Goal: Entertainment & Leisure: Browse casually

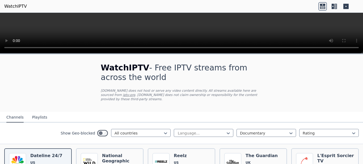
scroll to position [56, 0]
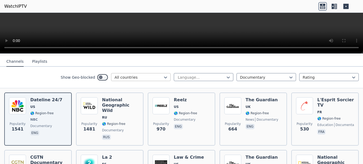
click at [149, 75] on div at bounding box center [139, 77] width 48 height 5
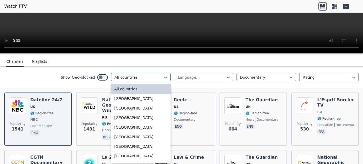
type input "*"
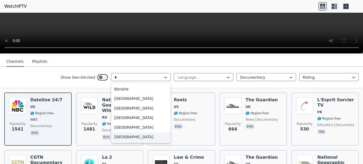
click at [127, 135] on div "[GEOGRAPHIC_DATA]" at bounding box center [141, 137] width 60 height 10
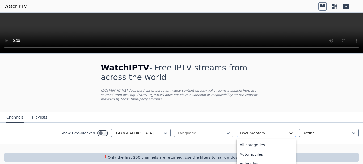
click at [289, 131] on icon at bounding box center [291, 133] width 5 height 5
click at [271, 141] on div "All categories" at bounding box center [267, 145] width 60 height 10
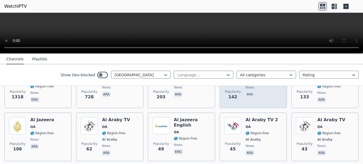
scroll to position [112, 0]
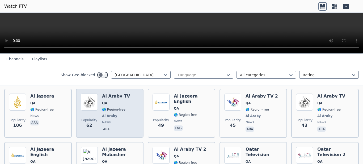
click at [115, 107] on span "🌎 Region-free" at bounding box center [113, 109] width 23 height 4
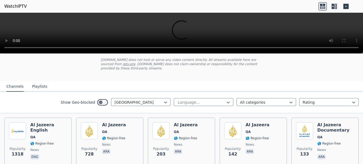
scroll to position [56, 0]
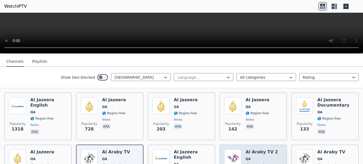
click at [256, 157] on span "QA" at bounding box center [262, 159] width 32 height 4
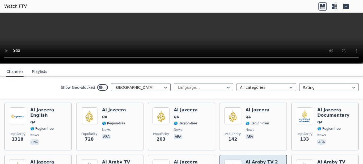
click at [259, 160] on h6 "Al Araby TV 2" at bounding box center [262, 162] width 32 height 5
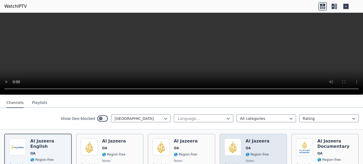
scroll to position [112, 0]
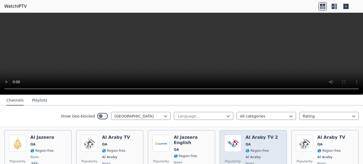
click at [256, 150] on div "Al Araby TV 2 QA 🌎 Region-free Al Araby news ara" at bounding box center [262, 154] width 32 height 39
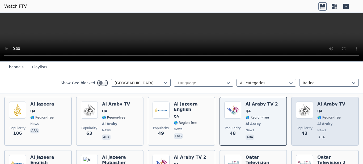
click at [317, 122] on span "Al Araby" at bounding box center [324, 124] width 15 height 4
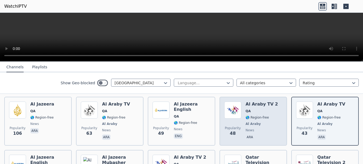
click at [259, 110] on div "Al Araby TV 2 QA 🌎 Region-free Al Araby news ara" at bounding box center [262, 121] width 32 height 39
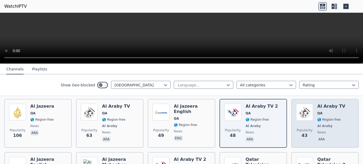
click at [317, 118] on span "🌎 Region-free" at bounding box center [328, 120] width 23 height 4
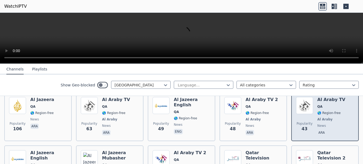
scroll to position [0, 0]
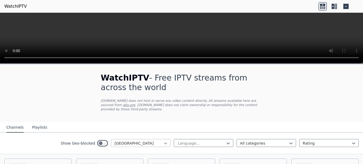
click at [163, 141] on icon at bounding box center [165, 143] width 5 height 5
click at [123, 141] on div at bounding box center [139, 143] width 48 height 5
drag, startPoint x: 110, startPoint y: 139, endPoint x: 130, endPoint y: 140, distance: 20.5
click at [130, 140] on div "[GEOGRAPHIC_DATA]" at bounding box center [141, 143] width 60 height 8
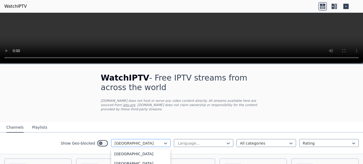
click at [122, 141] on div at bounding box center [139, 143] width 48 height 5
click at [163, 141] on icon at bounding box center [165, 143] width 5 height 5
click at [122, 141] on div at bounding box center [139, 143] width 48 height 5
click at [102, 141] on div "Show Geo-blocked [GEOGRAPHIC_DATA]" at bounding box center [116, 143] width 110 height 9
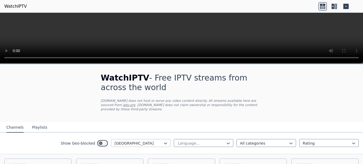
click at [129, 141] on div at bounding box center [139, 143] width 48 height 5
type input "*"
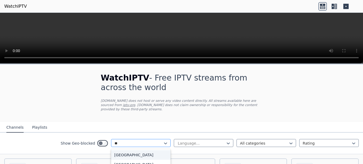
type input "***"
click at [122, 151] on div "[GEOGRAPHIC_DATA]" at bounding box center [141, 155] width 60 height 10
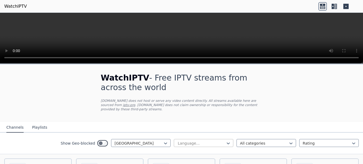
scroll to position [56, 0]
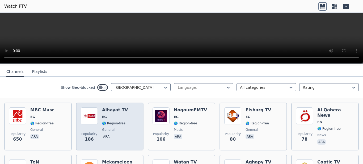
click at [119, 122] on div "Alhayat TV EG 🌎 Region-free general ara" at bounding box center [115, 126] width 26 height 38
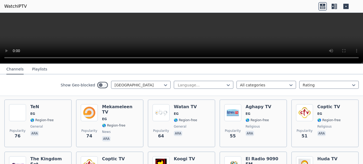
scroll to position [112, 0]
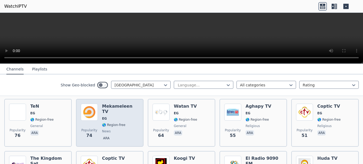
click at [125, 129] on span "news" at bounding box center [120, 131] width 37 height 4
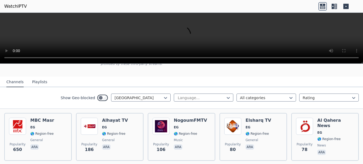
scroll to position [56, 0]
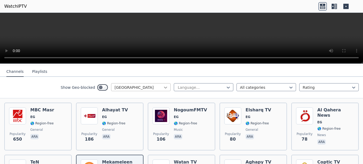
click at [163, 85] on icon at bounding box center [165, 87] width 5 height 5
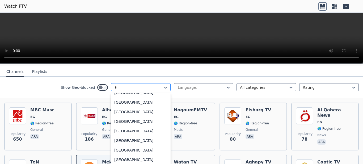
scroll to position [116, 0]
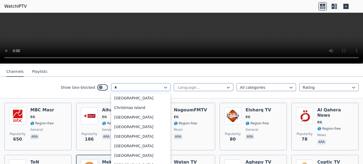
type input "**"
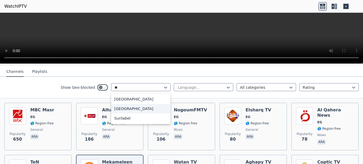
click at [136, 107] on div "[GEOGRAPHIC_DATA]" at bounding box center [141, 109] width 60 height 10
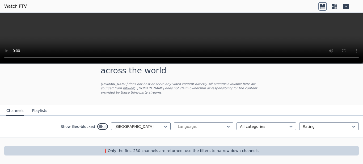
scroll to position [12, 0]
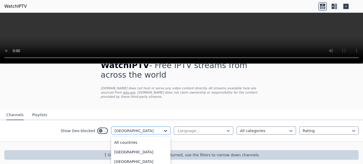
click at [164, 130] on icon at bounding box center [165, 131] width 3 height 2
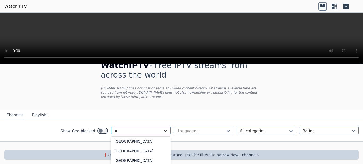
scroll to position [18, 0]
type input "***"
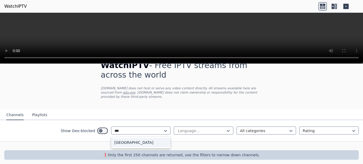
click at [135, 138] on div "[GEOGRAPHIC_DATA]" at bounding box center [141, 143] width 60 height 10
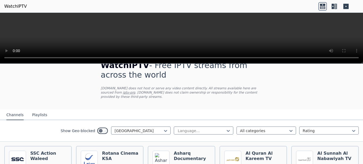
scroll to position [68, 0]
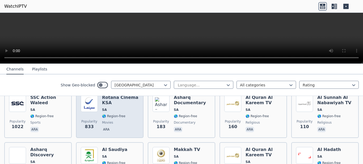
click at [116, 114] on span "🌎 Region-free" at bounding box center [113, 116] width 23 height 4
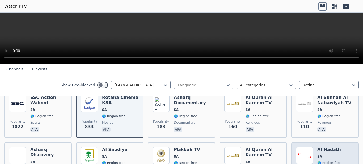
click at [311, 148] on div "Popularity 70 Al Hadath SA 🌎 Region-free news ara" at bounding box center [325, 166] width 58 height 39
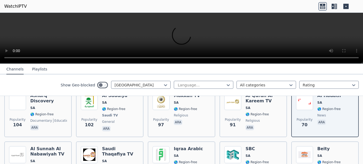
scroll to position [124, 0]
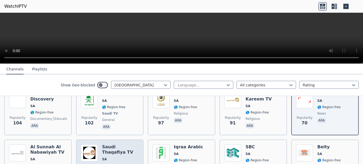
click at [110, 150] on h6 "Saudi Thaqafiya TV" at bounding box center [120, 149] width 37 height 11
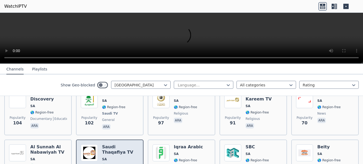
scroll to position [180, 0]
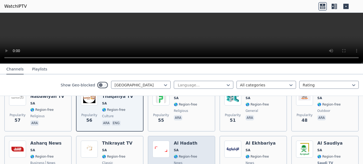
click at [184, 148] on span "SA" at bounding box center [186, 150] width 24 height 4
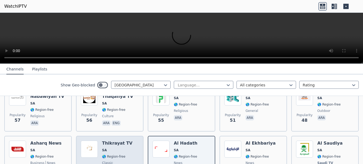
scroll to position [236, 0]
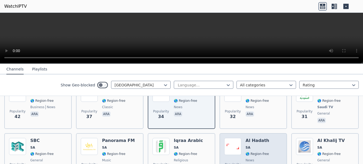
click at [246, 145] on span "SA" at bounding box center [248, 147] width 5 height 4
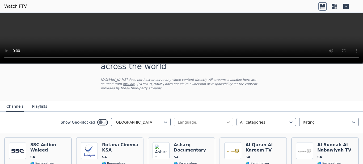
scroll to position [12, 0]
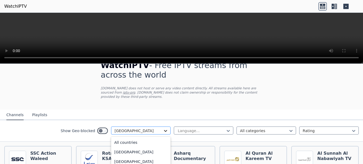
click at [163, 128] on icon at bounding box center [165, 130] width 5 height 5
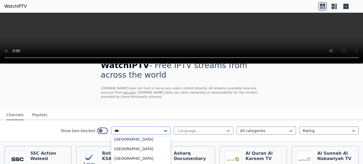
scroll to position [0, 0]
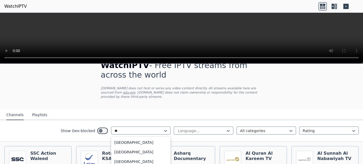
type input "*"
type input "**"
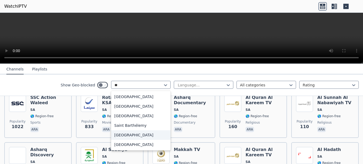
click at [143, 140] on div "[GEOGRAPHIC_DATA]" at bounding box center [141, 135] width 60 height 10
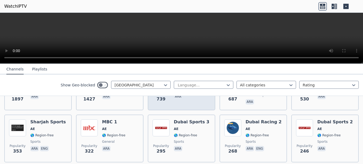
scroll to position [112, 0]
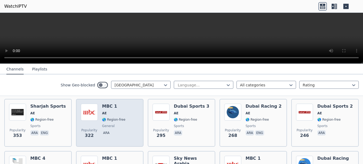
click at [120, 124] on span "general" at bounding box center [113, 126] width 23 height 4
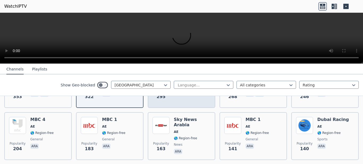
scroll to position [168, 0]
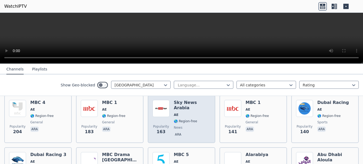
click at [181, 114] on div "Sky News Arabia AE 🌎 Region-free news ara" at bounding box center [192, 119] width 37 height 38
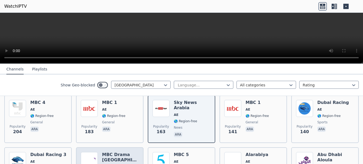
click at [119, 164] on span "AE" at bounding box center [120, 167] width 37 height 4
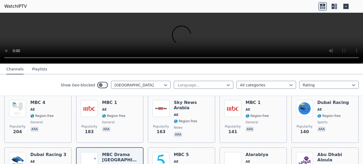
scroll to position [223, 0]
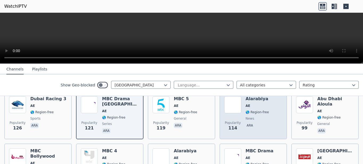
click at [251, 123] on p "ara" at bounding box center [250, 125] width 9 height 5
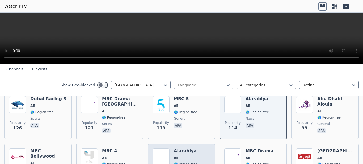
click at [182, 156] on span "AE" at bounding box center [185, 158] width 23 height 4
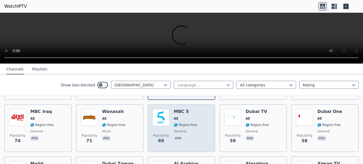
scroll to position [335, 0]
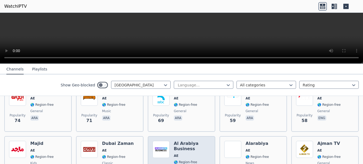
click at [189, 142] on h6 "Al Arabiya Business" at bounding box center [192, 146] width 37 height 11
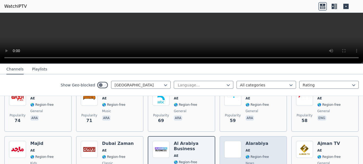
click at [252, 150] on div "Alarabiya AE 🌎 Region-free news ara" at bounding box center [257, 160] width 23 height 38
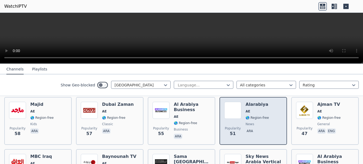
scroll to position [391, 0]
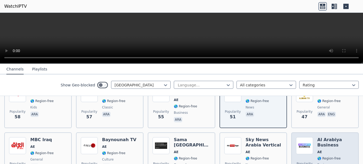
click at [317, 143] on h6 "Al Arabiya Business" at bounding box center [335, 142] width 37 height 11
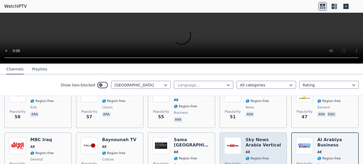
scroll to position [447, 0]
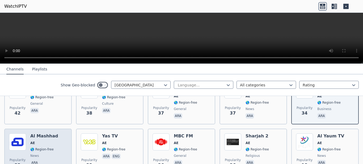
click at [50, 141] on span "AE" at bounding box center [44, 143] width 28 height 4
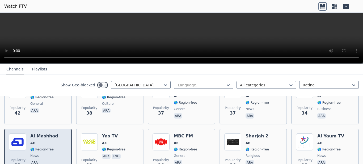
click at [42, 141] on span "AE" at bounding box center [44, 143] width 28 height 4
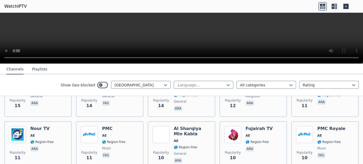
scroll to position [614, 0]
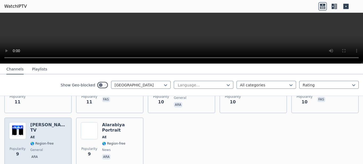
click at [54, 148] on span "general" at bounding box center [48, 150] width 37 height 4
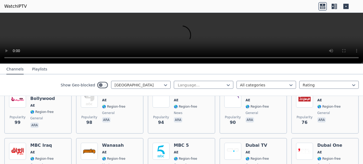
scroll to position [279, 0]
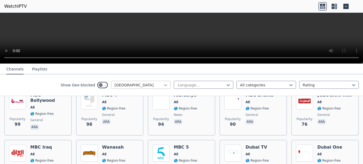
click at [163, 84] on icon at bounding box center [165, 84] width 5 height 5
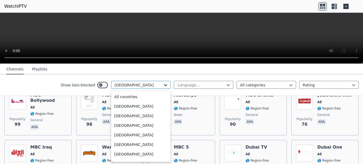
scroll to position [1796, 0]
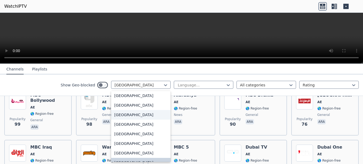
click at [131, 116] on div "[GEOGRAPHIC_DATA]" at bounding box center [141, 115] width 60 height 10
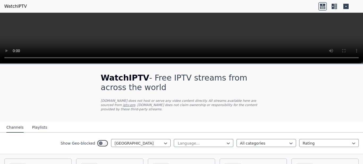
scroll to position [56, 0]
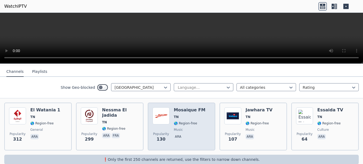
click at [185, 121] on span "🌎 Region-free" at bounding box center [185, 123] width 23 height 4
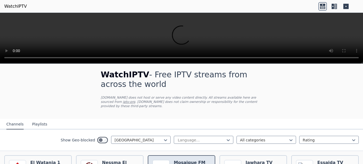
scroll to position [0, 0]
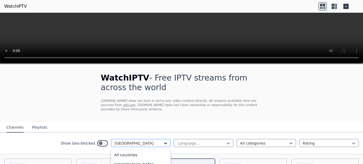
click at [163, 141] on icon at bounding box center [165, 143] width 5 height 5
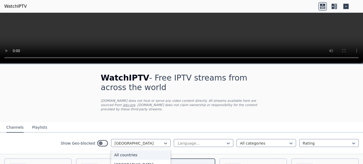
click at [148, 151] on div "All countries" at bounding box center [141, 155] width 60 height 10
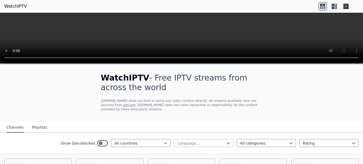
click at [214, 141] on div at bounding box center [201, 143] width 48 height 5
click at [183, 160] on div "Arabic" at bounding box center [204, 165] width 60 height 10
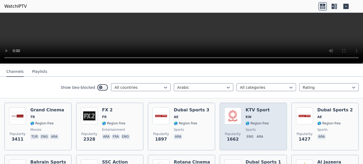
scroll to position [112, 0]
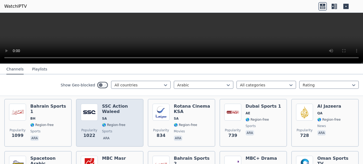
click at [133, 117] on div "SSC Action Waleed SA 🌎 Region-free sports ara" at bounding box center [120, 123] width 37 height 38
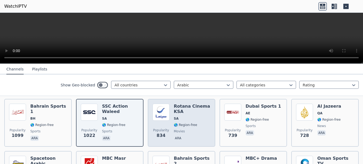
click at [189, 116] on div "Rotana Cinema KSA SA 🌎 Region-free movies ara" at bounding box center [192, 123] width 37 height 38
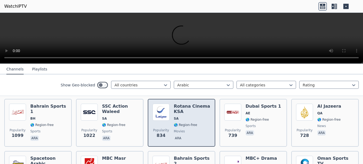
scroll to position [168, 0]
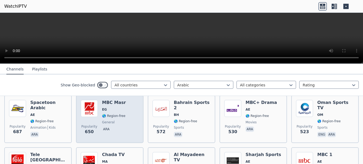
click at [124, 115] on div "Popularity 650 MBC Masr EG 🌎 Region-free general ara" at bounding box center [110, 119] width 58 height 38
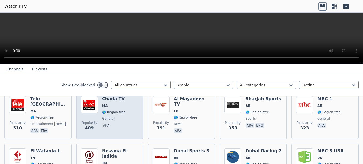
scroll to position [279, 0]
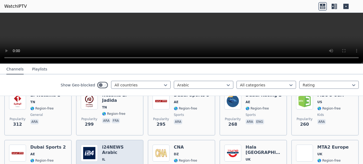
click at [120, 157] on span "IL" at bounding box center [120, 159] width 37 height 4
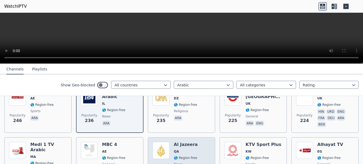
click at [177, 150] on div "Al Jazeera QA 🌎 Region-free news ara" at bounding box center [186, 161] width 24 height 38
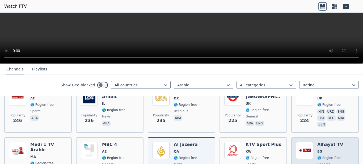
click at [321, 149] on span "EG" at bounding box center [330, 151] width 26 height 4
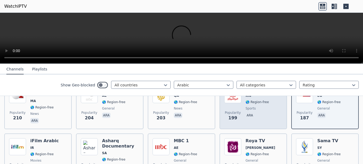
scroll to position [447, 0]
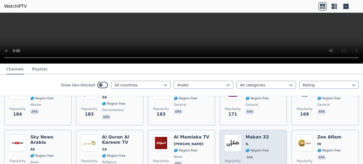
click at [261, 143] on div "Makan 33 IL 🌎 Region-free ara" at bounding box center [257, 154] width 23 height 38
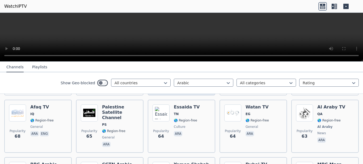
scroll to position [1173, 0]
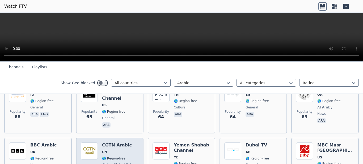
click at [118, 150] on span "CN" at bounding box center [120, 152] width 37 height 4
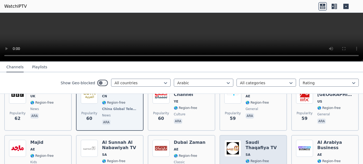
click at [246, 142] on div "Saudi Thaqafiya TV SA 🌎 Region-free culture ara eng" at bounding box center [264, 159] width 37 height 38
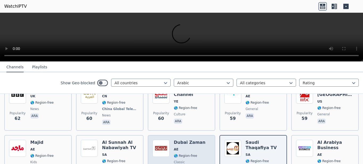
scroll to position [1284, 0]
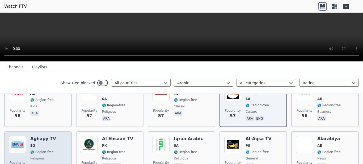
click at [43, 144] on span "EG" at bounding box center [43, 146] width 26 height 4
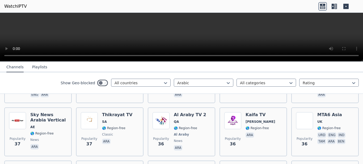
scroll to position [1731, 0]
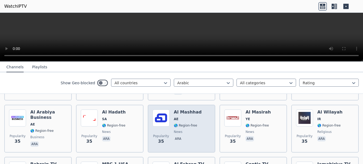
click at [188, 123] on span "🌎 Region-free" at bounding box center [185, 125] width 23 height 4
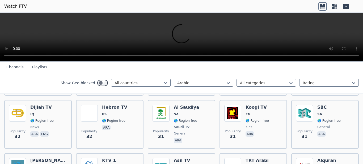
scroll to position [1954, 0]
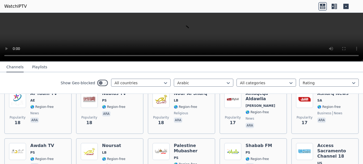
scroll to position [2457, 0]
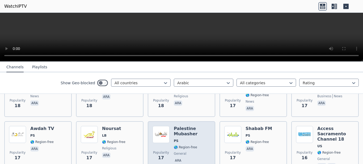
click at [192, 152] on span "general" at bounding box center [192, 154] width 37 height 4
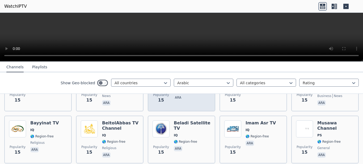
scroll to position [2624, 0]
